Goal: Navigation & Orientation: Find specific page/section

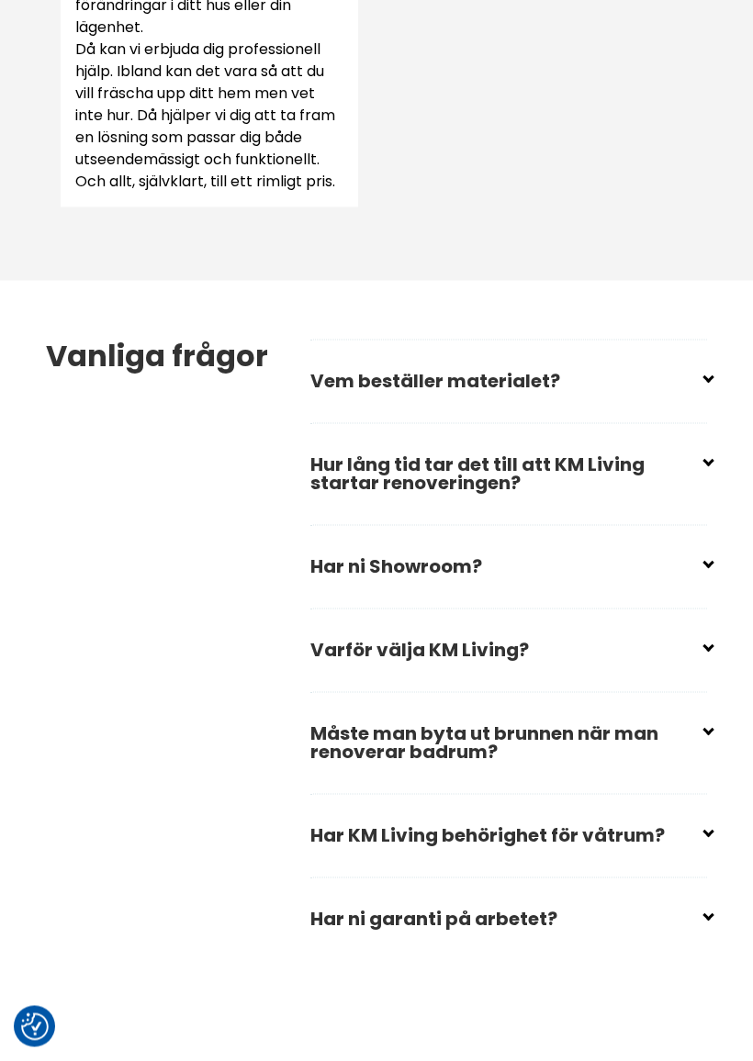
scroll to position [2689, 0]
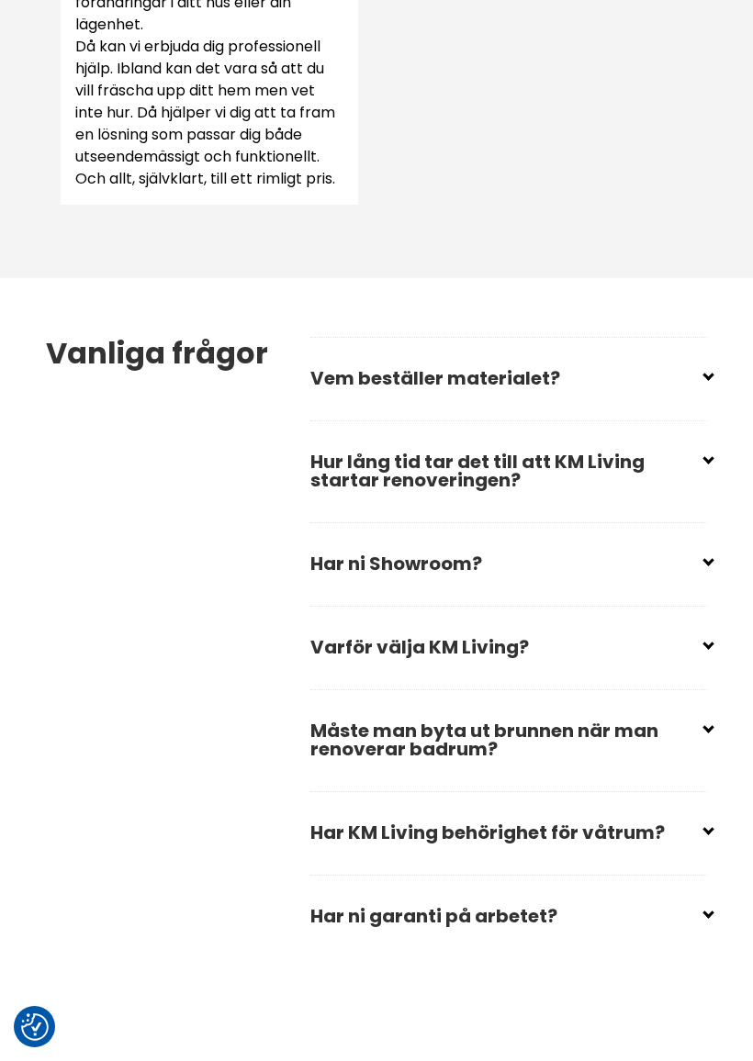
click at [700, 468] on input "checkbox" at bounding box center [512, 455] width 397 height 28
checkbox input "false"
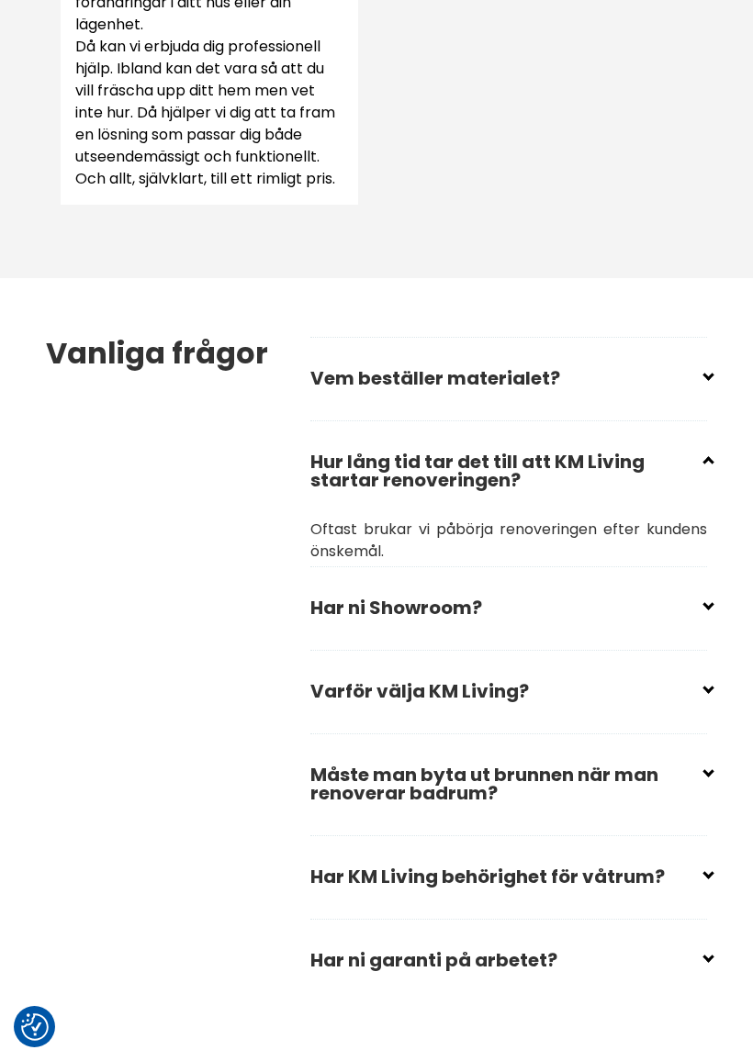
click at [694, 614] on input "checkbox" at bounding box center [512, 601] width 397 height 28
checkbox input "false"
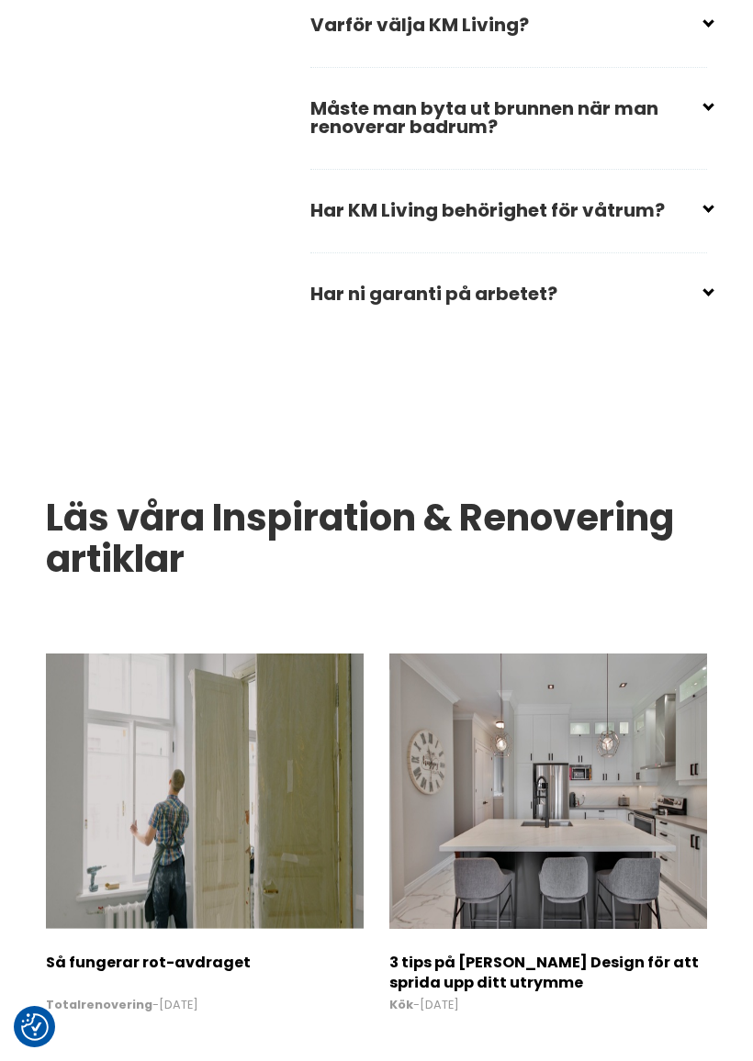
scroll to position [3448, 0]
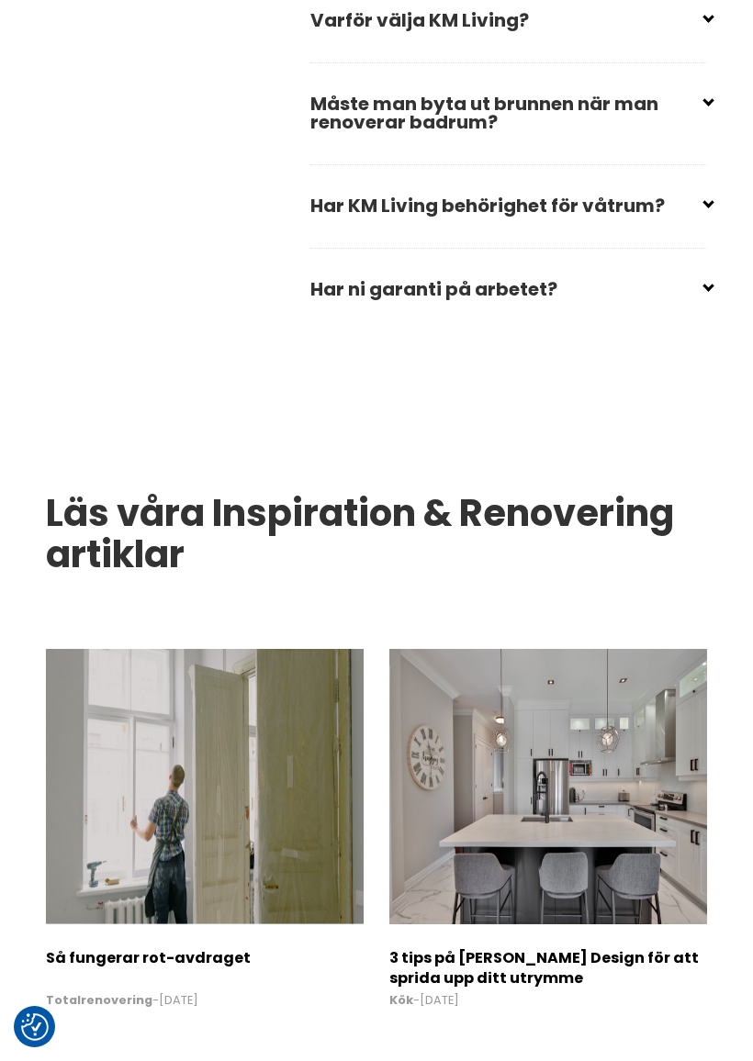
click at [707, 296] on input "checkbox" at bounding box center [512, 282] width 397 height 28
checkbox input "false"
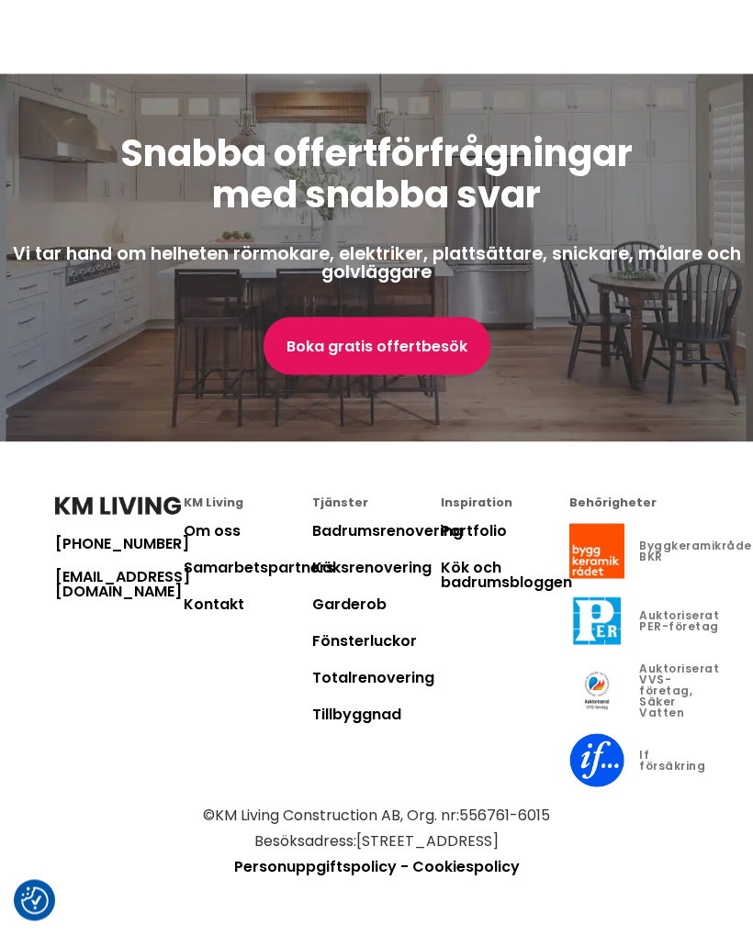
scroll to position [5914, 0]
click at [365, 601] on link "Garderob" at bounding box center [349, 604] width 74 height 21
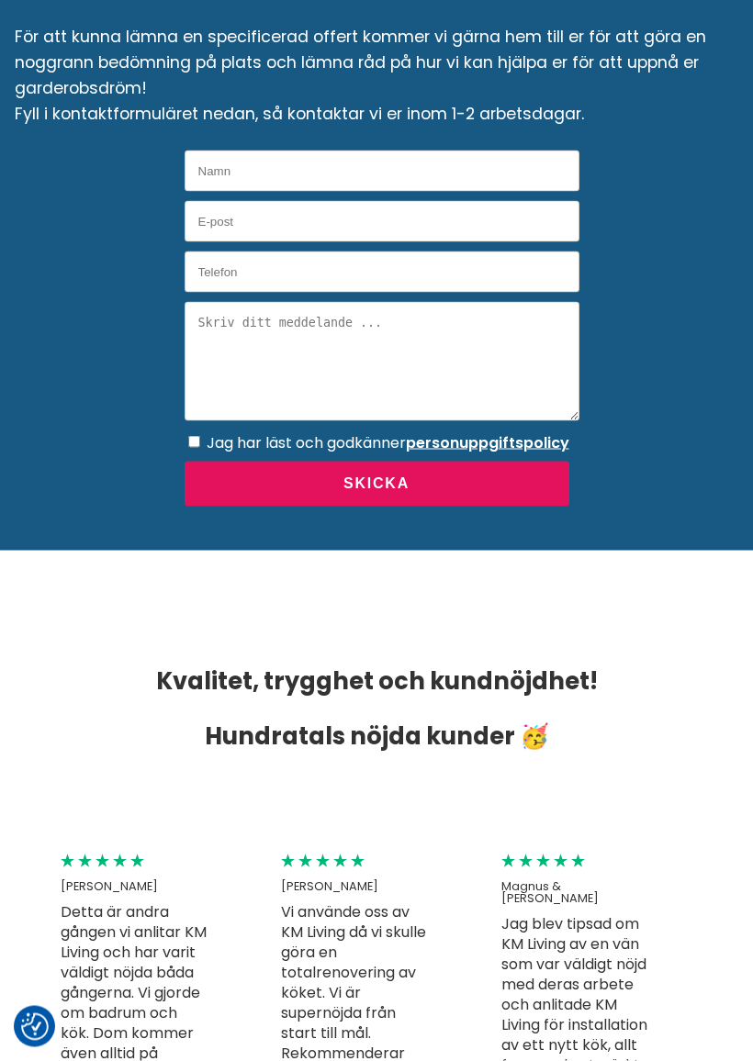
scroll to position [3174, 0]
